Goal: Task Accomplishment & Management: Manage account settings

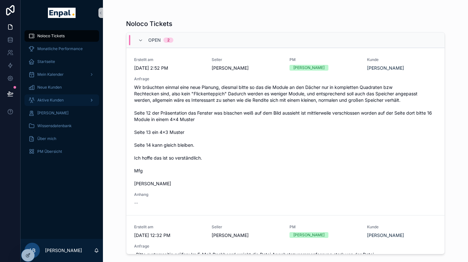
click at [50, 102] on span "Aktive Kunden" at bounding box center [50, 100] width 26 height 5
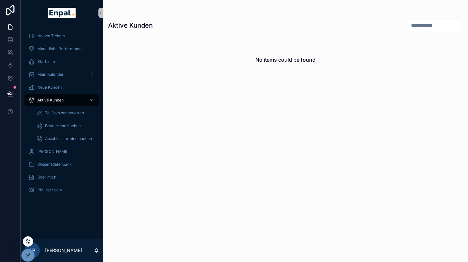
click at [27, 243] on icon at bounding box center [27, 241] width 5 height 5
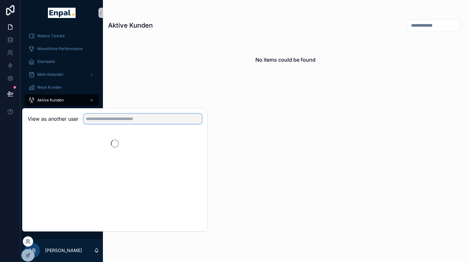
click at [108, 124] on input "text" at bounding box center [143, 119] width 118 height 10
type input "*****"
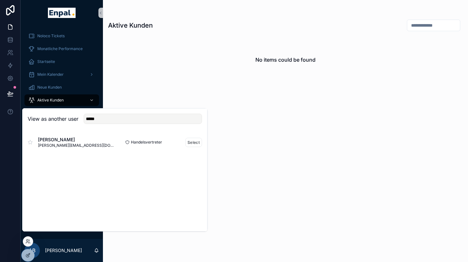
click at [185, 145] on div "Handelsvertreter Select" at bounding box center [158, 142] width 87 height 9
click at [193, 147] on button "Select" at bounding box center [193, 142] width 17 height 9
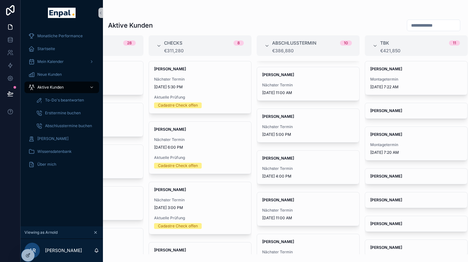
scroll to position [37, 0]
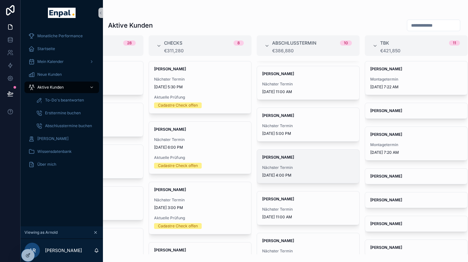
click at [314, 164] on div "[PERSON_NAME] Nächster Termin [DATE] 4:00 PM" at bounding box center [308, 166] width 102 height 33
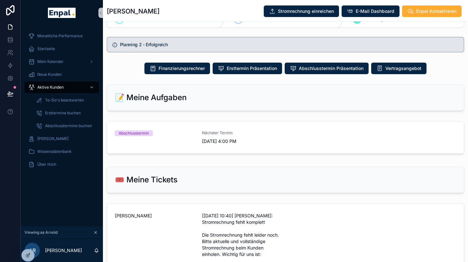
scroll to position [451, 0]
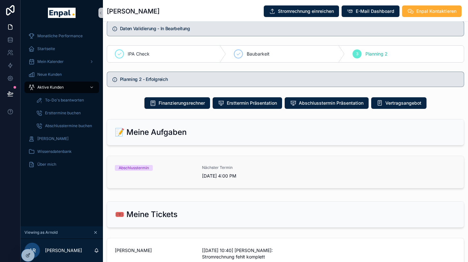
click at [147, 171] on div "Abschlusstermin" at bounding box center [134, 168] width 30 height 6
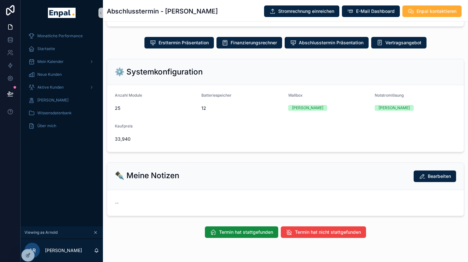
scroll to position [157, 0]
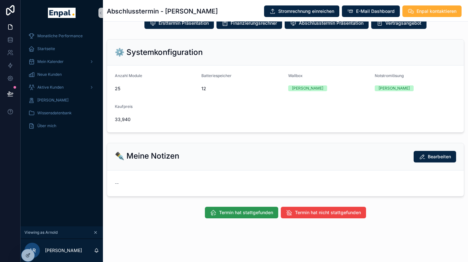
click at [234, 216] on span "Termin hat stattgefunden" at bounding box center [246, 213] width 54 height 6
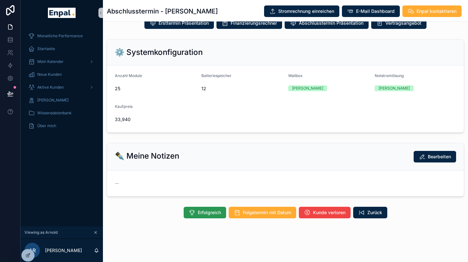
click at [211, 216] on span "Erfolgreich" at bounding box center [209, 213] width 23 height 6
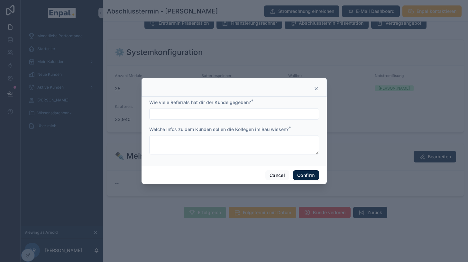
click at [171, 118] on input "text" at bounding box center [234, 114] width 169 height 9
type input "*"
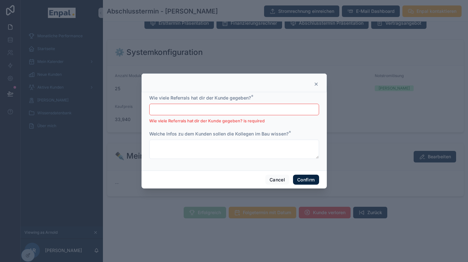
type input "***"
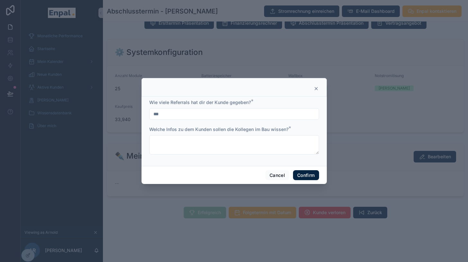
type input "***"
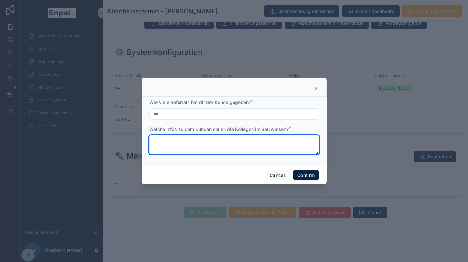
click at [177, 151] on textarea at bounding box center [234, 144] width 170 height 19
type textarea "*****"
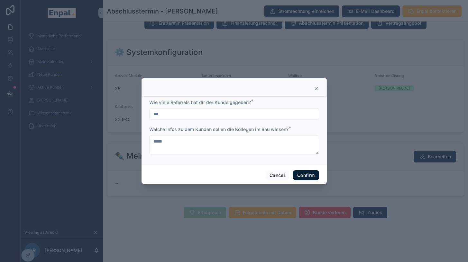
click at [308, 178] on button "Confirm" at bounding box center [306, 175] width 26 height 10
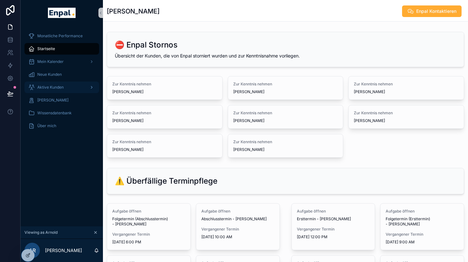
click at [49, 86] on span "Aktive Kunden" at bounding box center [50, 87] width 26 height 5
